Goal: Check status: Check status

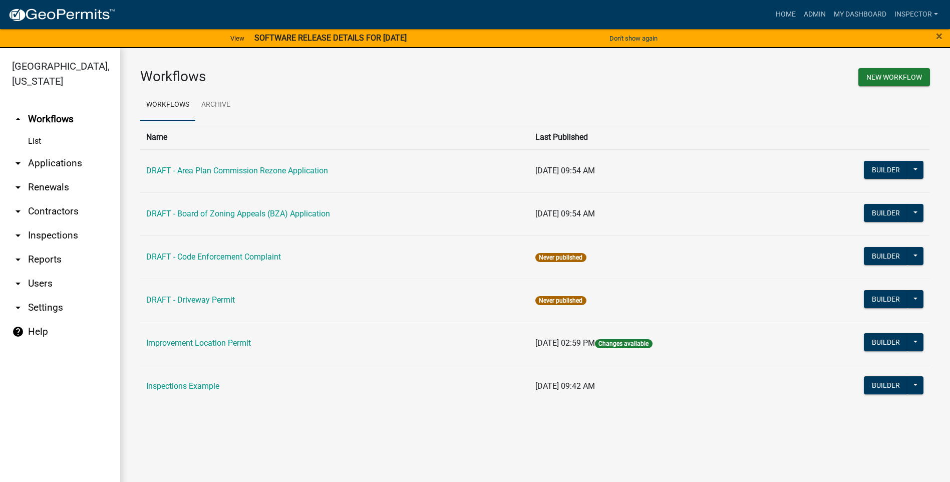
click at [53, 163] on link "arrow_drop_down Applications" at bounding box center [60, 163] width 120 height 24
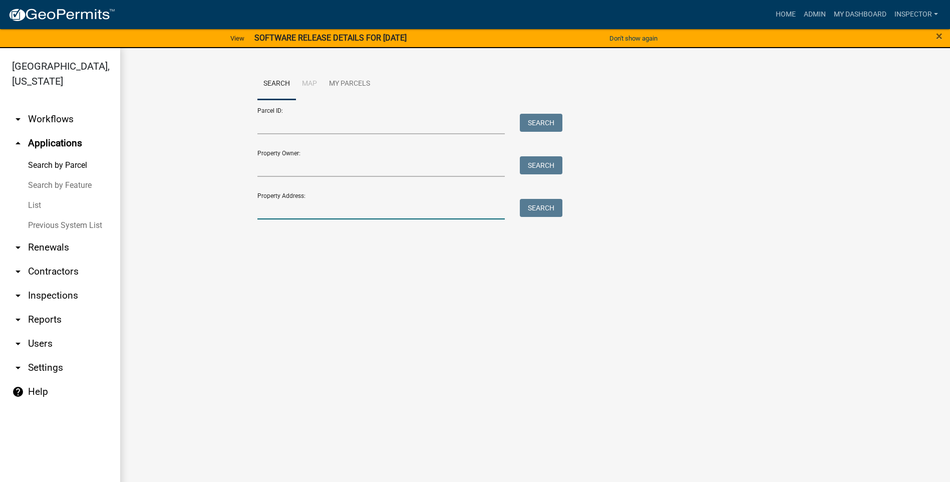
click at [311, 203] on input "Property Address:" at bounding box center [382, 209] width 248 height 21
type input "jefferson st"
click at [544, 209] on button "Search" at bounding box center [541, 208] width 43 height 18
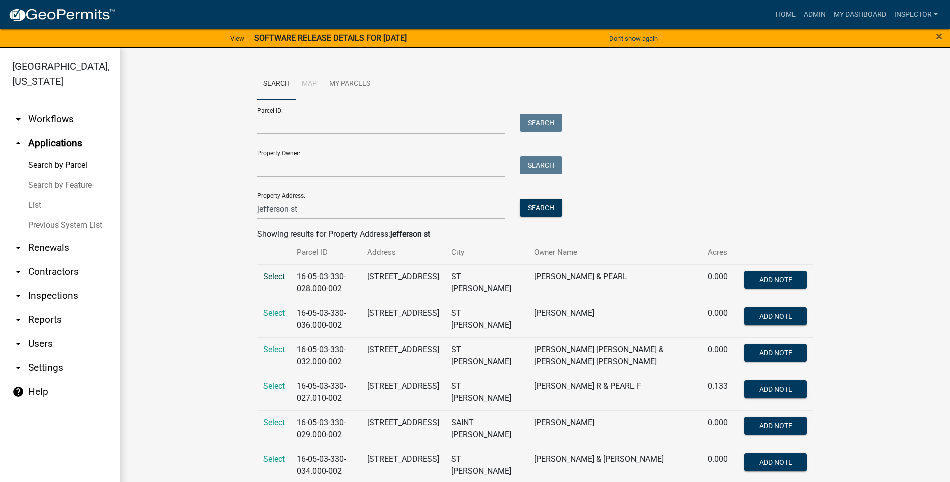
click at [267, 277] on span "Select" at bounding box center [275, 277] width 22 height 10
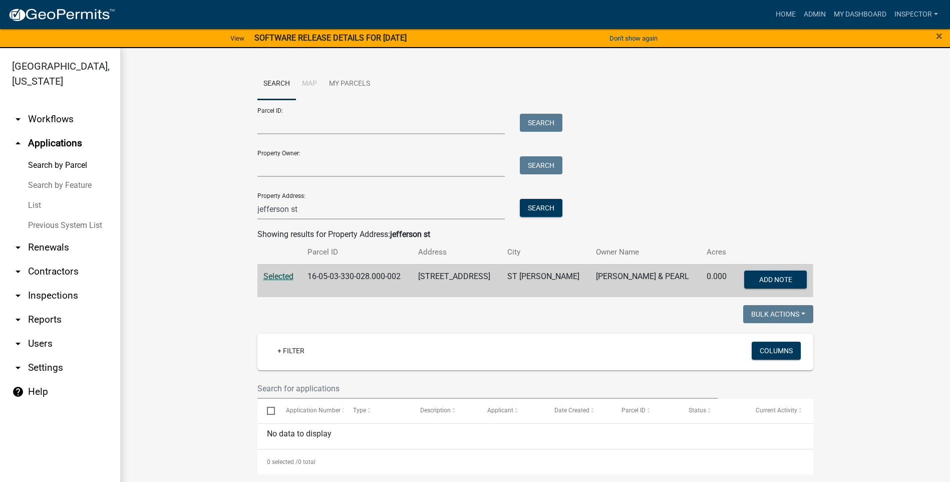
click at [267, 277] on span "Selected" at bounding box center [279, 277] width 30 height 10
click at [277, 280] on span "Selected" at bounding box center [279, 277] width 30 height 10
click at [277, 277] on span "Selected" at bounding box center [279, 277] width 30 height 10
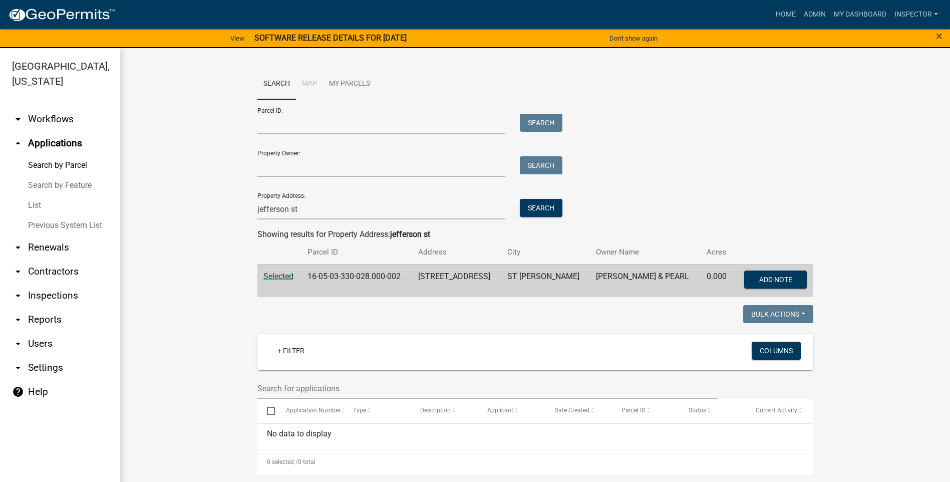
click at [277, 277] on span "Selected" at bounding box center [279, 277] width 30 height 10
click at [276, 276] on span "Selected" at bounding box center [279, 277] width 30 height 10
click at [40, 205] on link "List" at bounding box center [60, 205] width 120 height 20
